Goal: Transaction & Acquisition: Purchase product/service

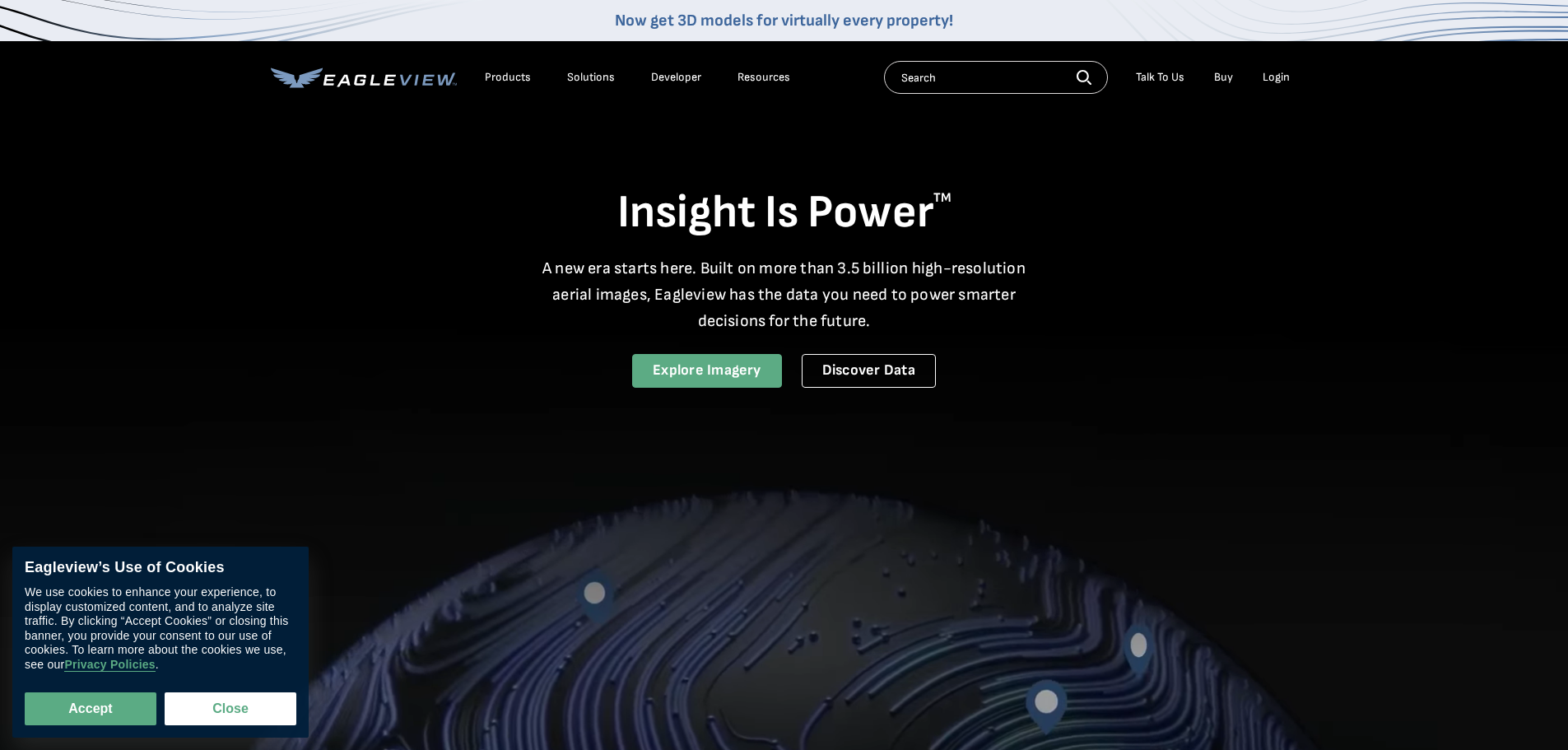
click at [722, 372] on link "Explore Imagery" at bounding box center [707, 371] width 150 height 34
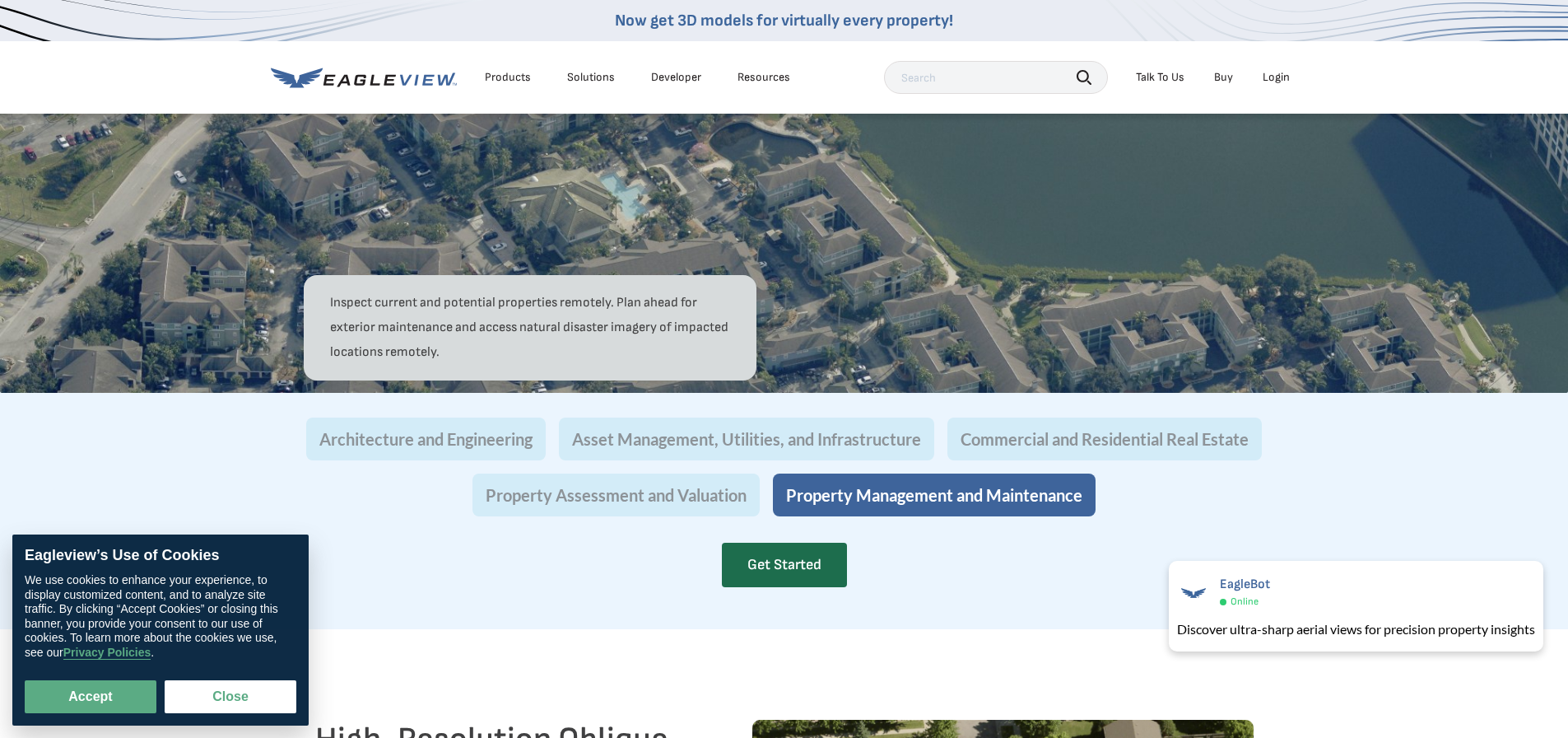
scroll to position [1440, 7]
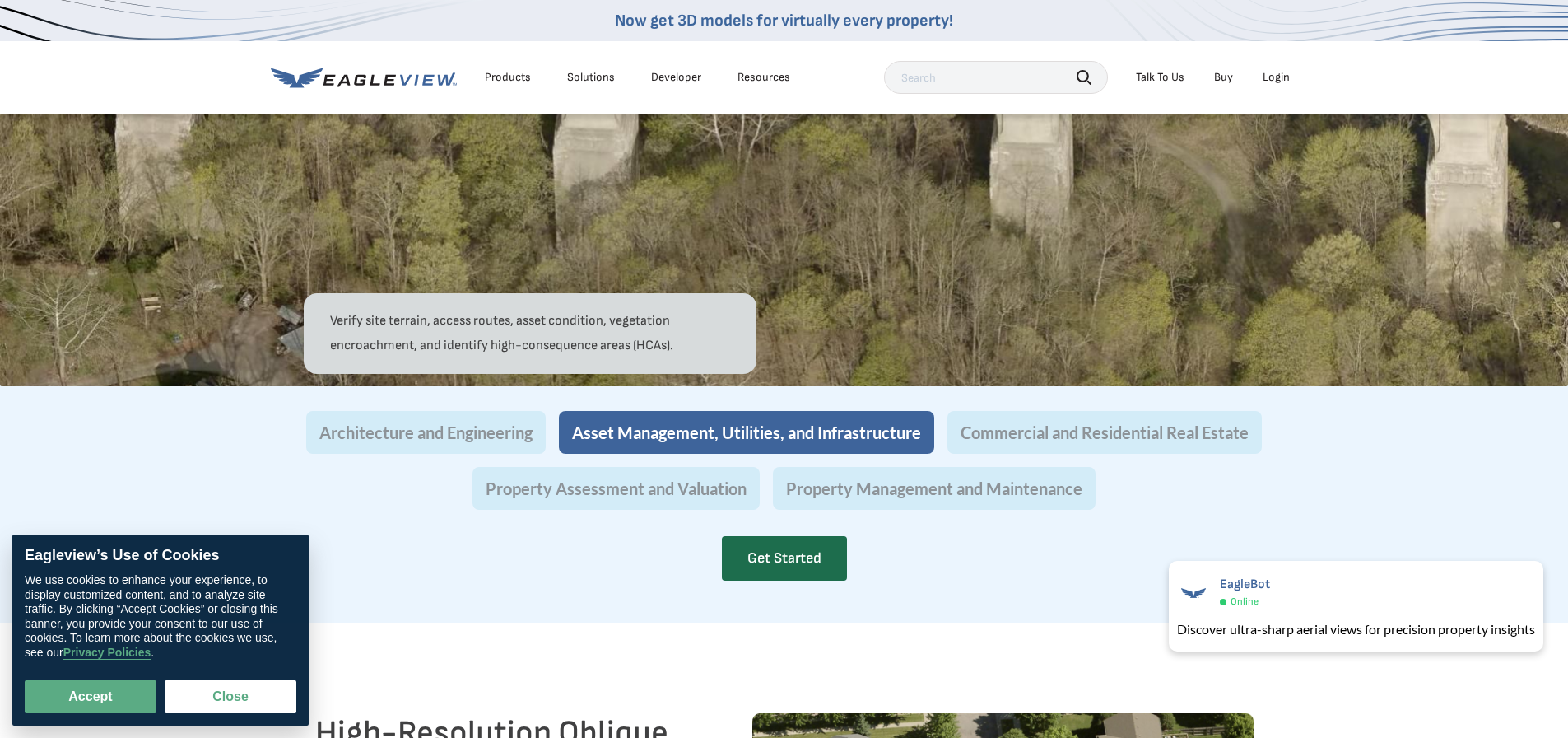
click at [1224, 78] on link "Buy" at bounding box center [1223, 77] width 19 height 15
click at [80, 699] on button "Accept" at bounding box center [90, 697] width 132 height 33
checkbox input "true"
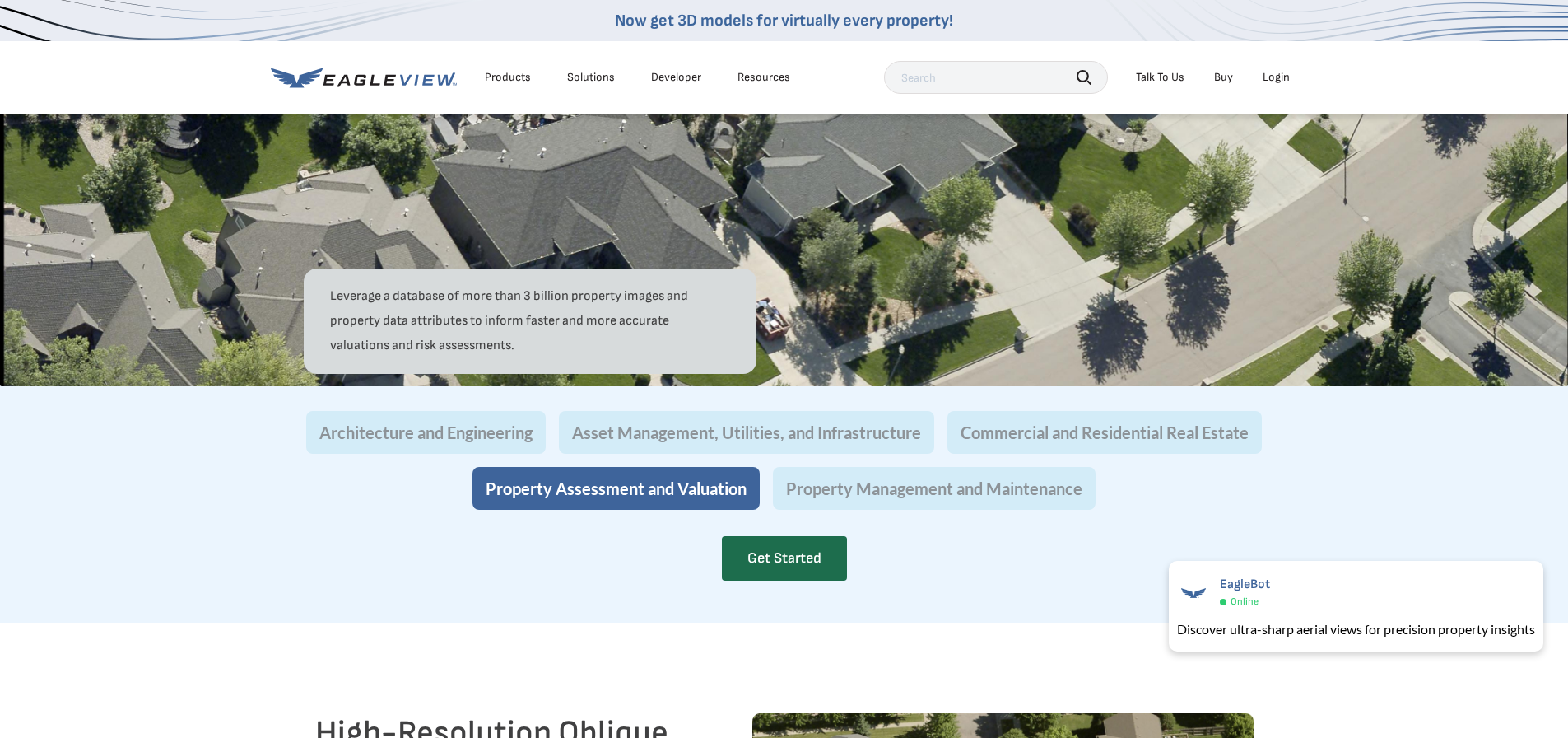
click at [708, 510] on div "Architecture and Engineering Asset Management, Utilities, and Infrastructure Co…" at bounding box center [784, 460] width 963 height 99
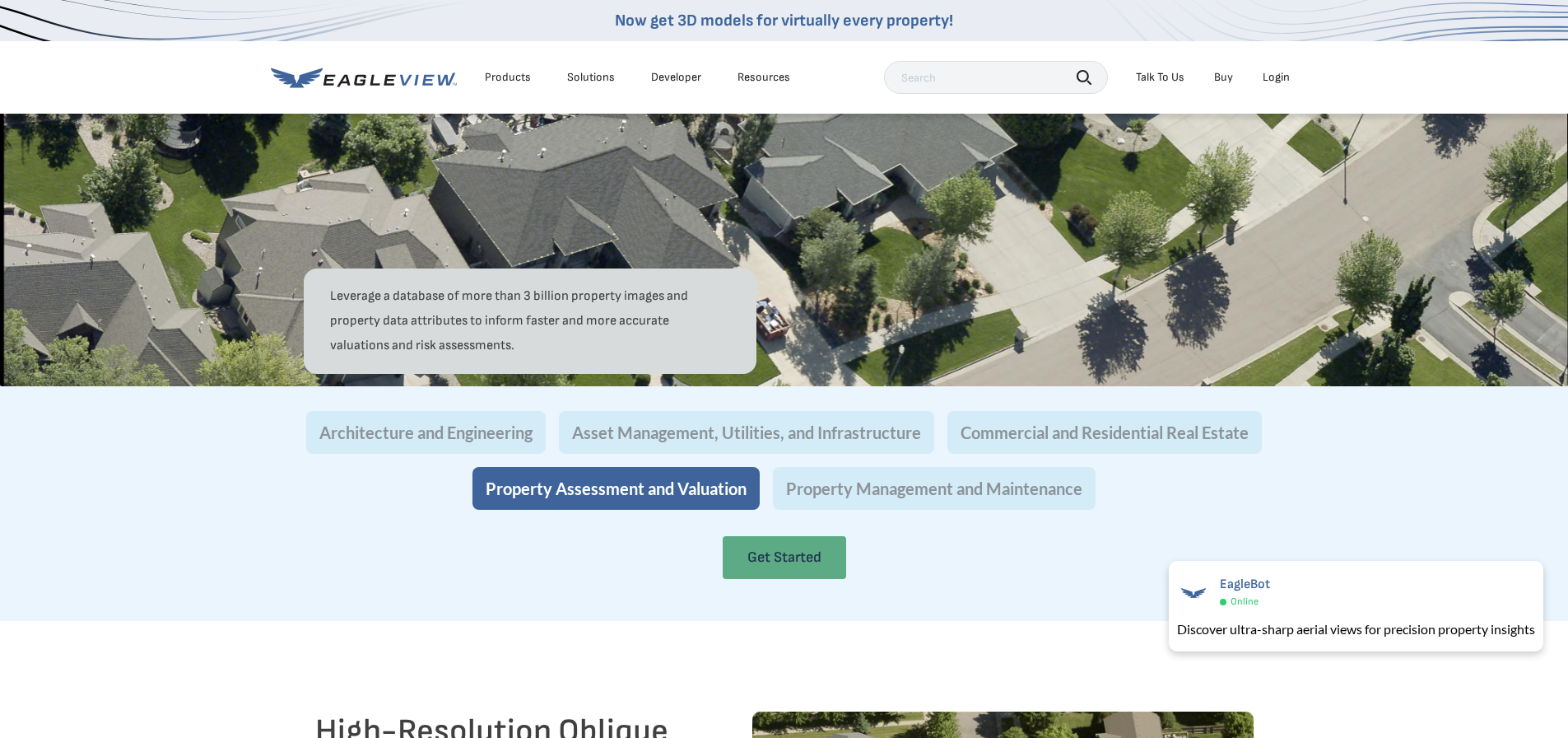
click at [750, 579] on link "Get Started" at bounding box center [784, 557] width 124 height 43
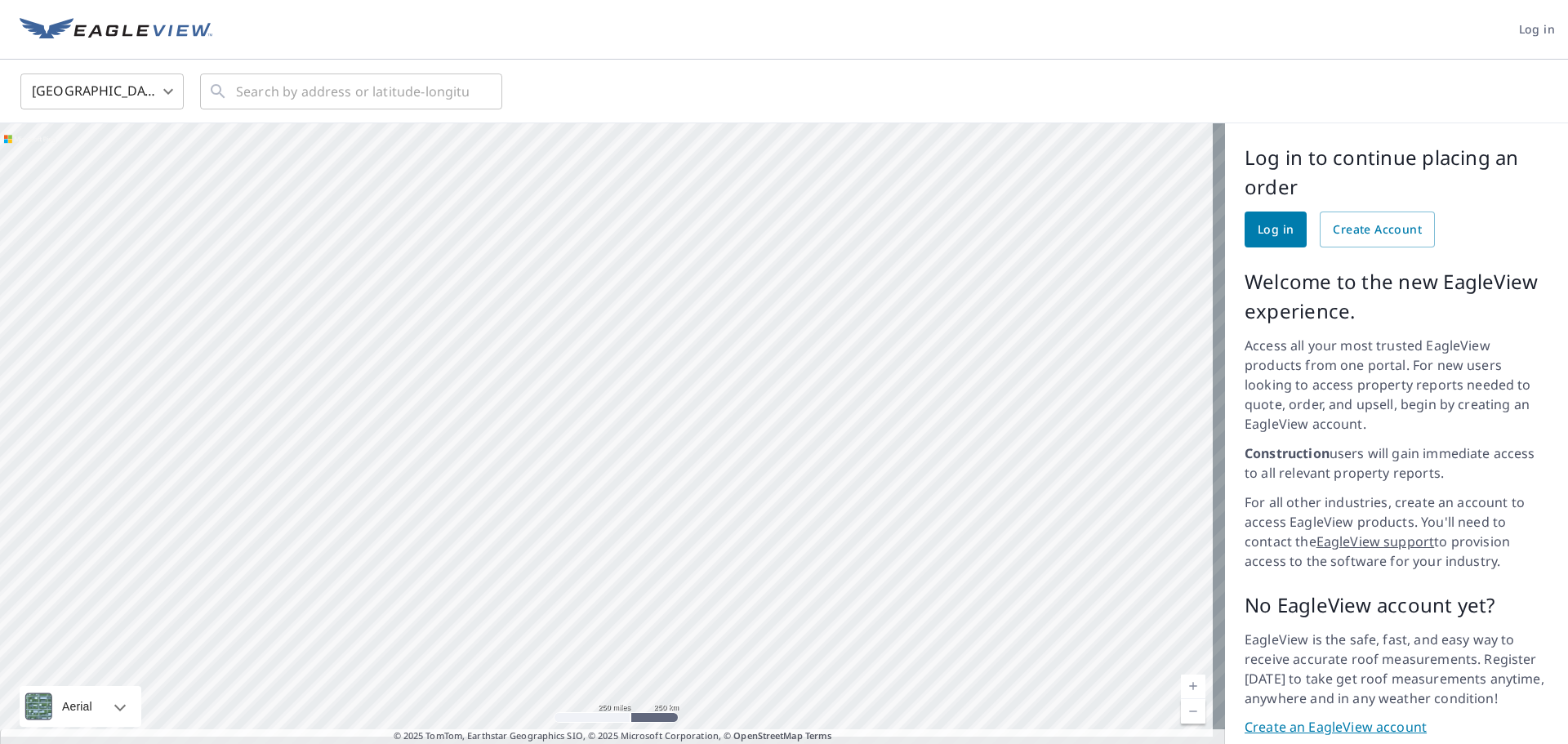
click at [1353, 718] on link "Create an EagleView account" at bounding box center [1397, 727] width 304 height 18
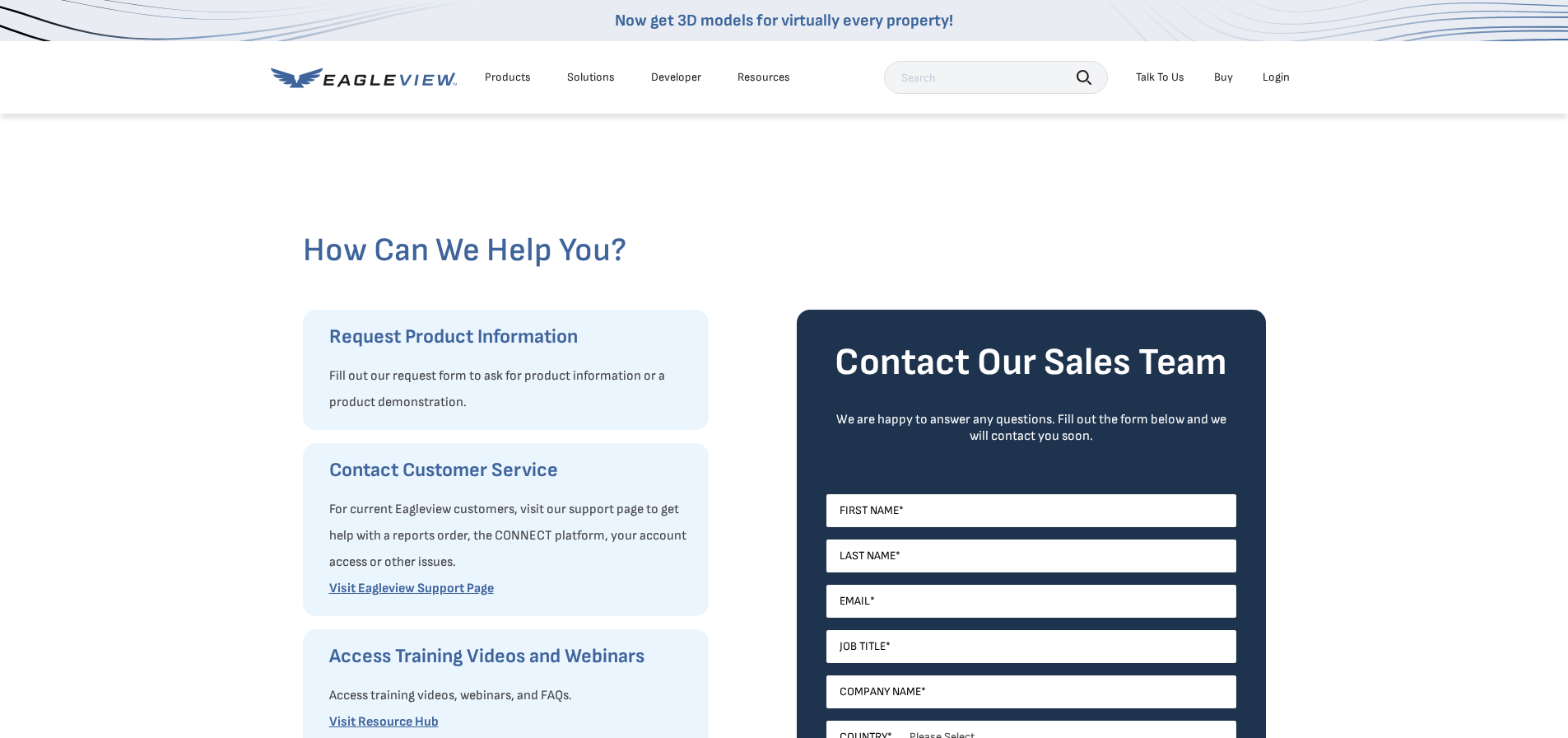
click at [511, 78] on div "Products" at bounding box center [507, 77] width 46 height 15
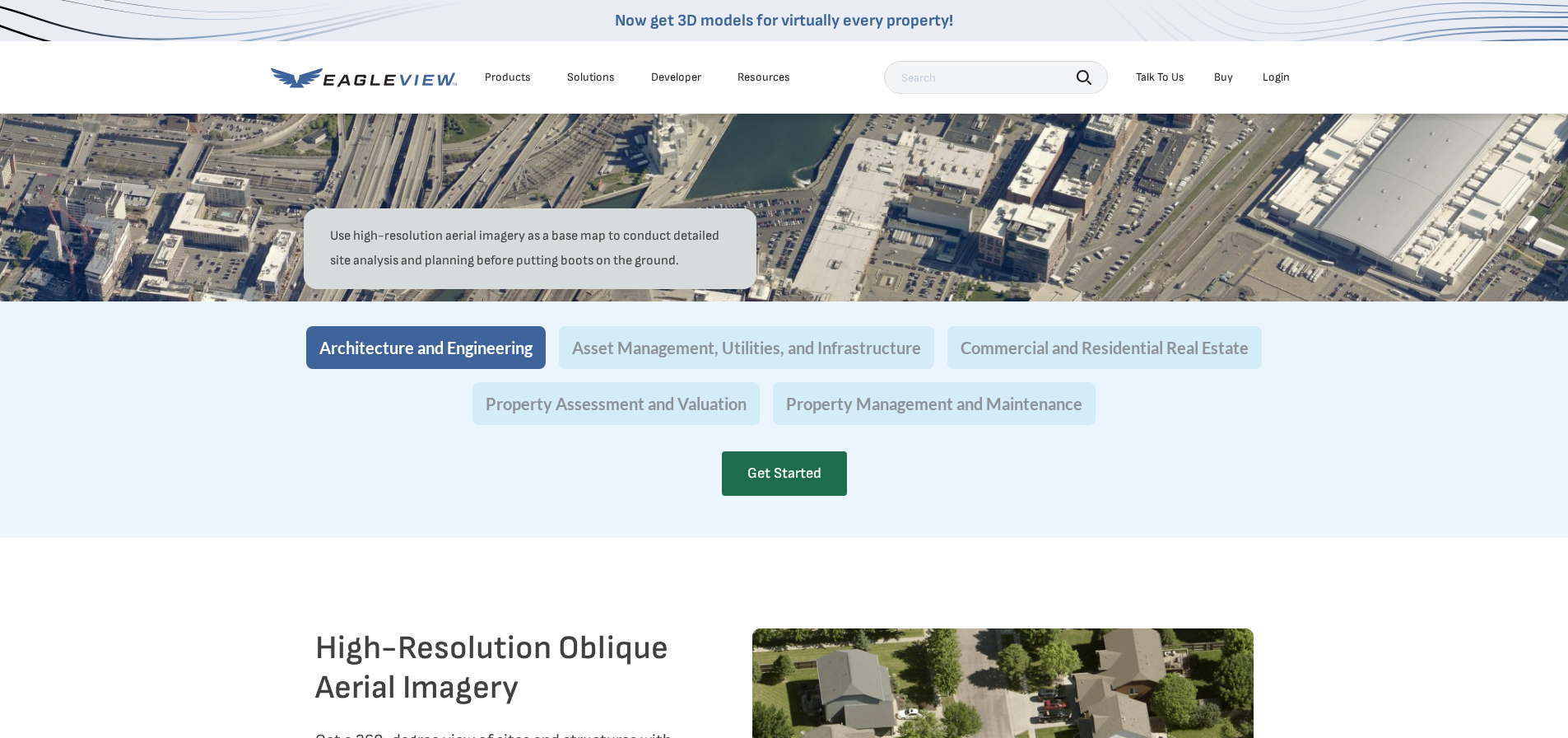
scroll to position [1440, 7]
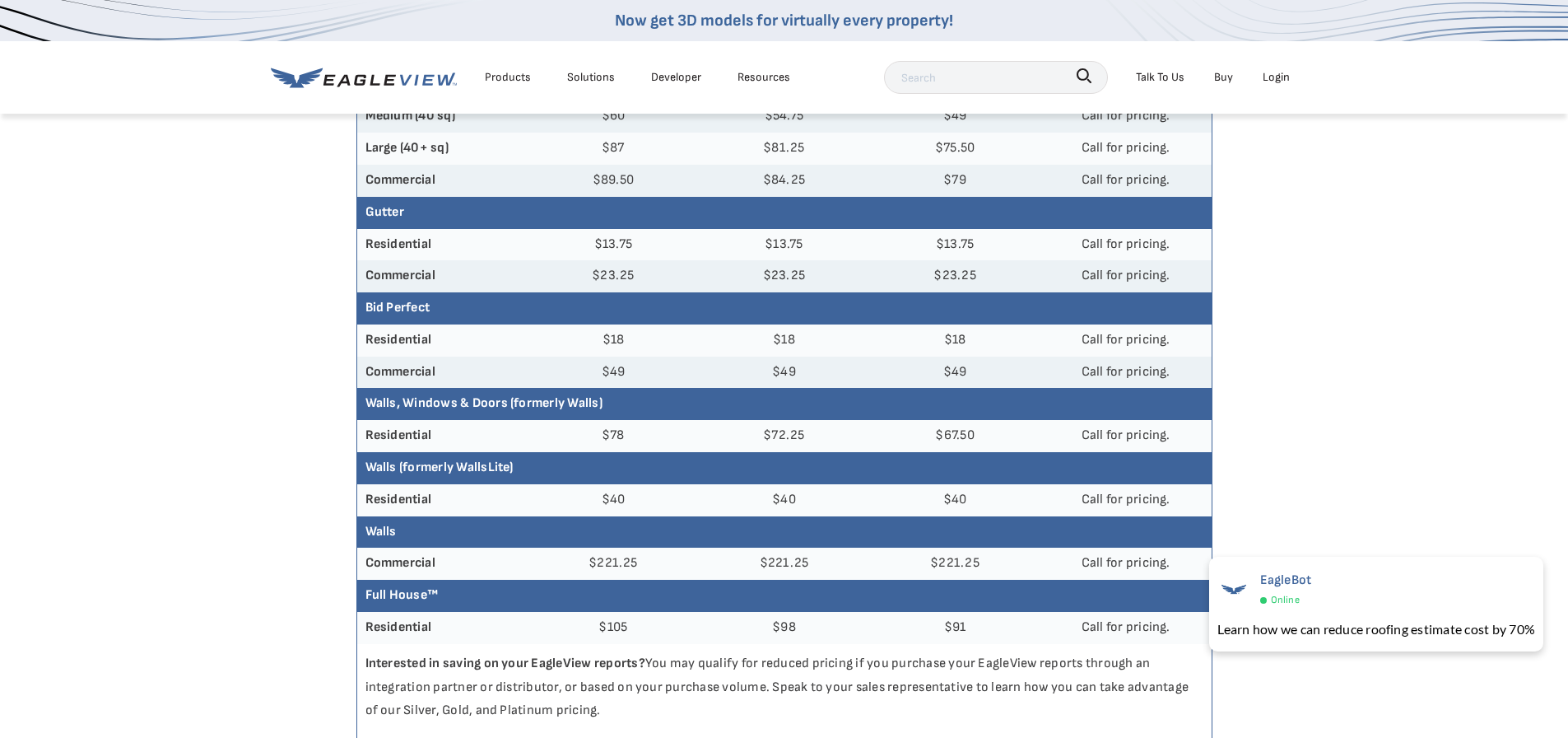
scroll to position [353, 0]
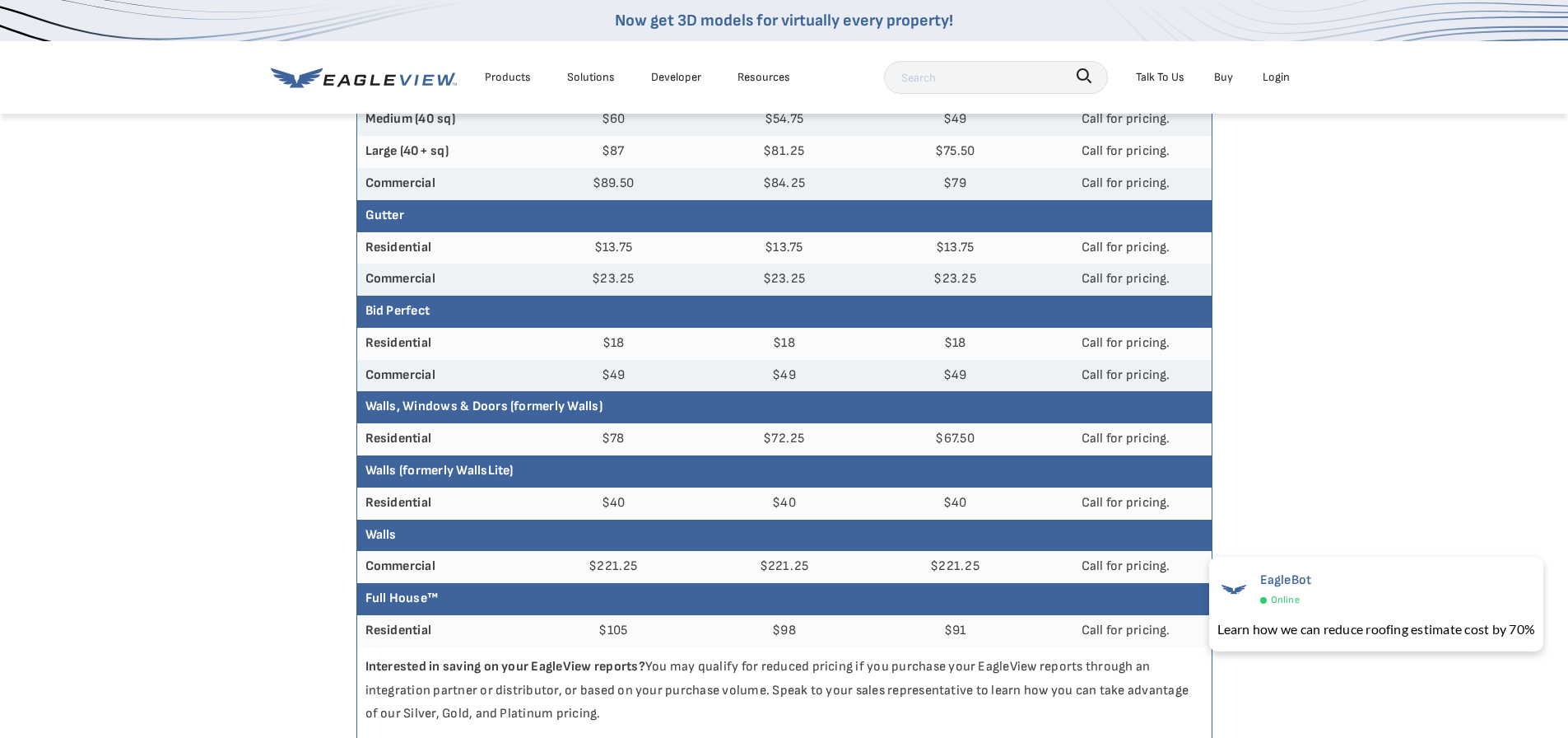
click at [1151, 180] on td "Call for pricing." at bounding box center [1125, 184] width 171 height 32
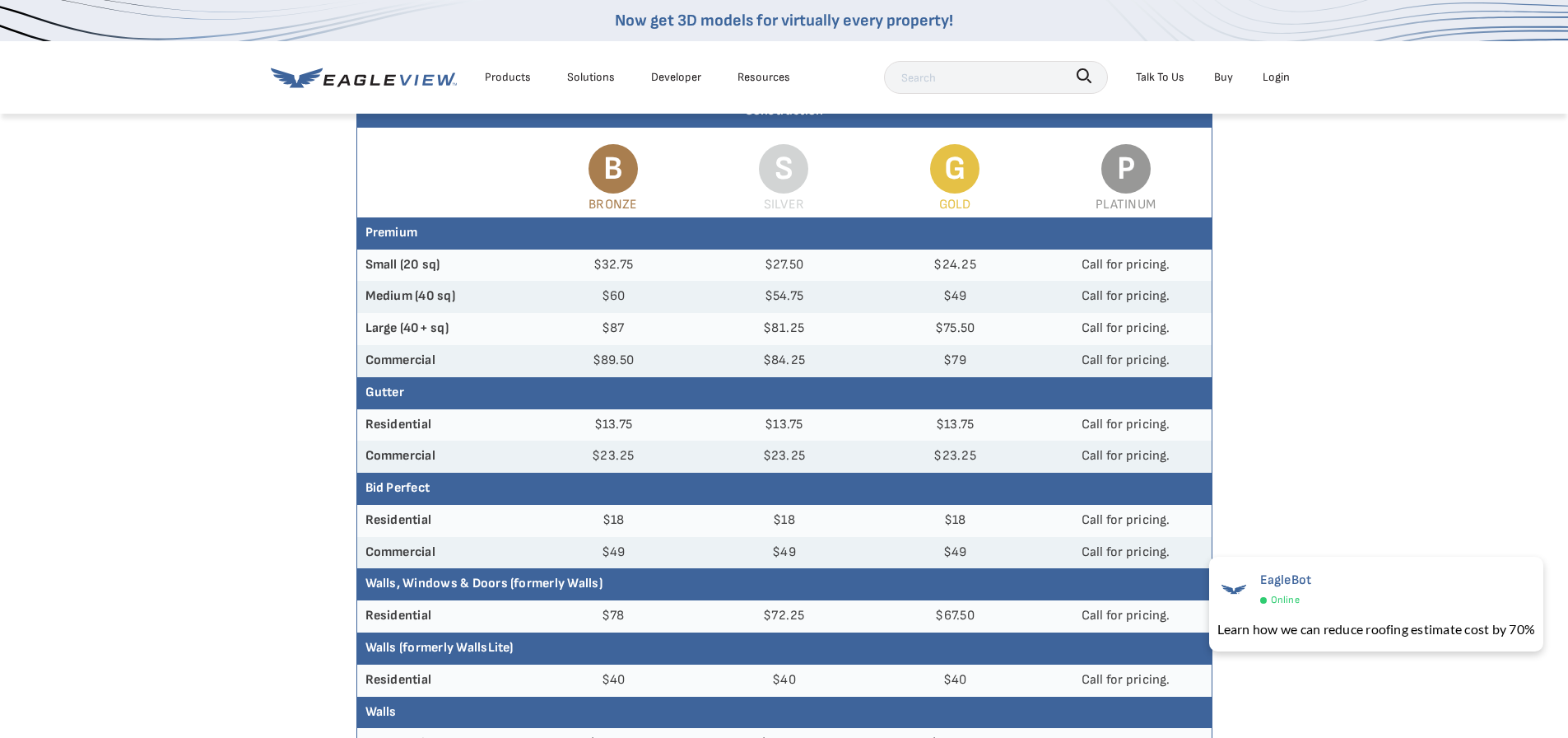
scroll to position [0, 0]
